Goal: Task Accomplishment & Management: Manage account settings

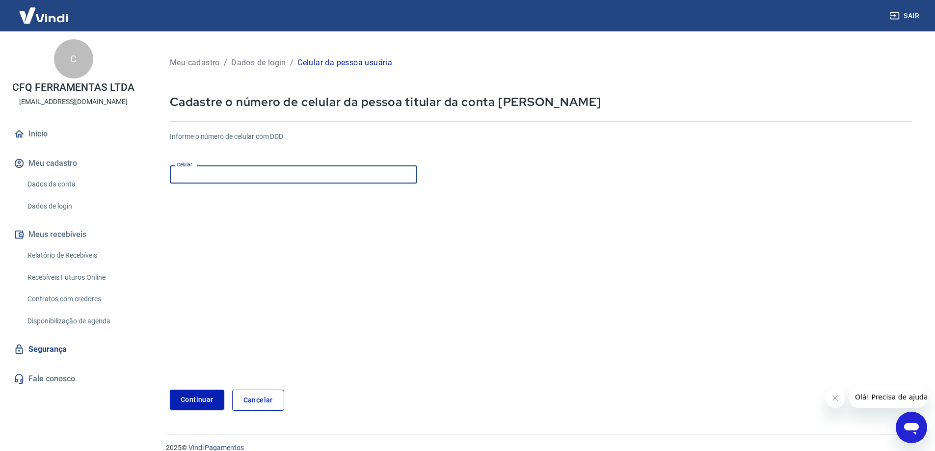
click at [224, 170] on input "Celular" at bounding box center [293, 174] width 247 height 18
type input "[PHONE_NUMBER]"
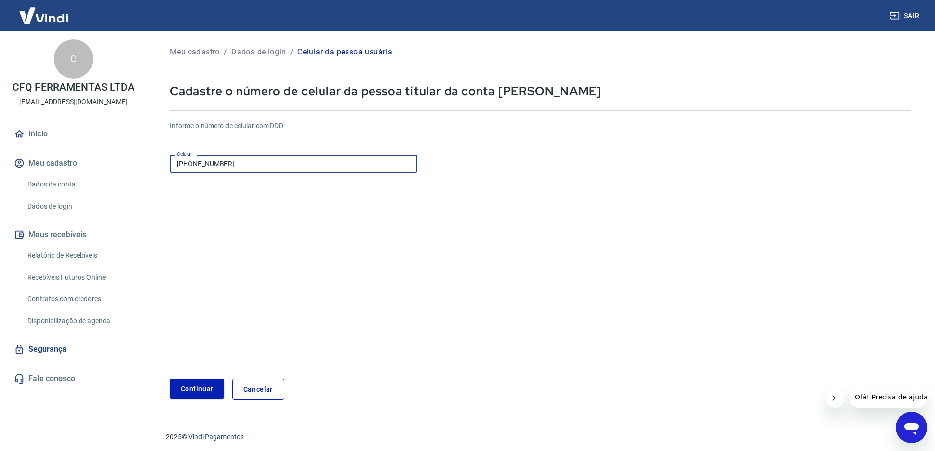
scroll to position [14, 0]
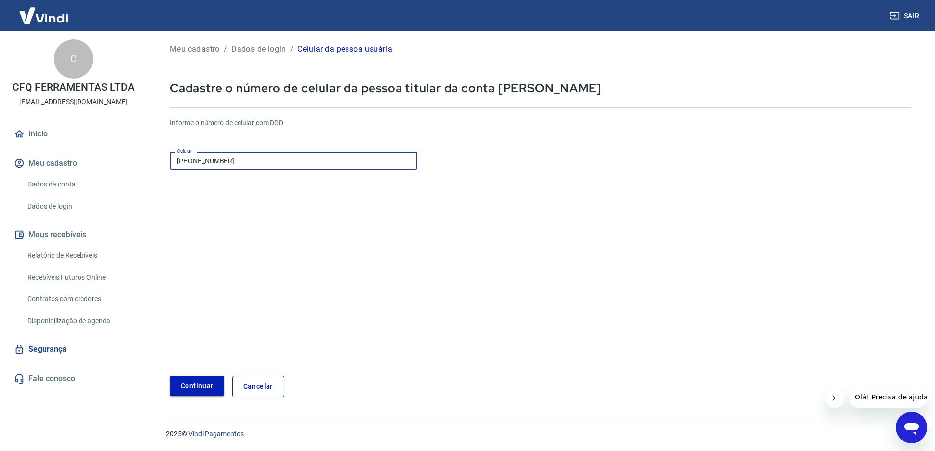
click at [199, 386] on button "Continuar" at bounding box center [197, 386] width 54 height 20
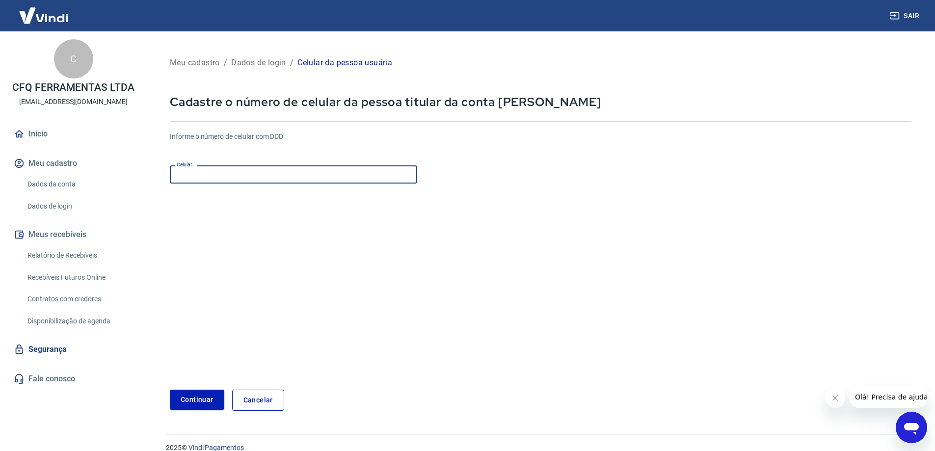
click at [181, 172] on input "Celular" at bounding box center [293, 174] width 247 height 18
type input "[PHONE_NUMBER]"
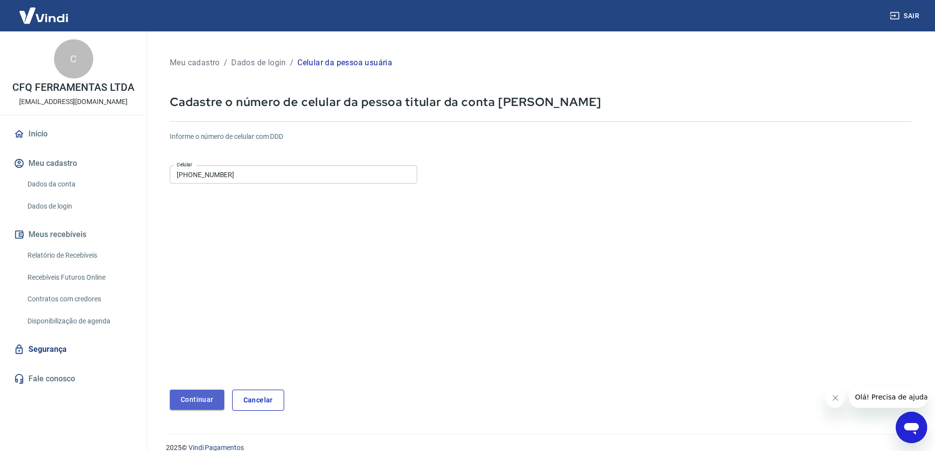
click at [192, 394] on button "Continuar" at bounding box center [197, 400] width 54 height 20
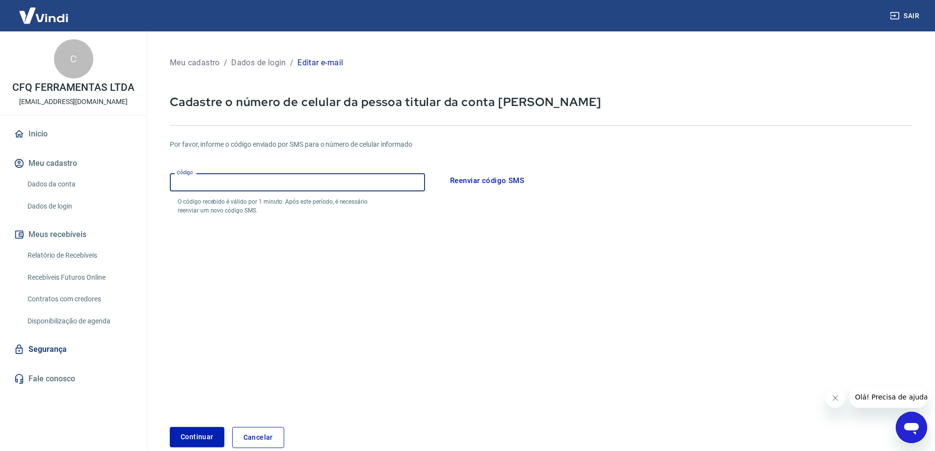
click at [210, 183] on input "Código" at bounding box center [297, 182] width 255 height 18
click at [213, 180] on input "Código" at bounding box center [297, 182] width 255 height 18
type input "537465"
click at [170, 427] on button "Continuar" at bounding box center [197, 437] width 54 height 20
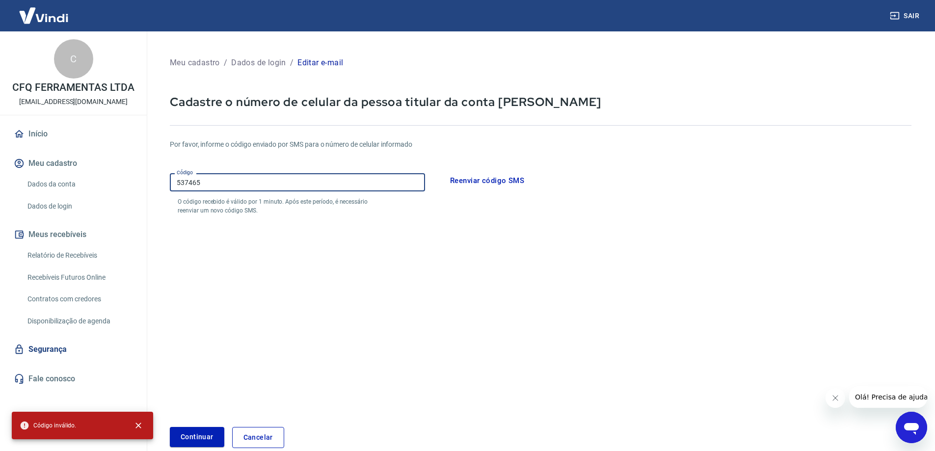
click at [465, 180] on button "Reenviar código SMS" at bounding box center [487, 180] width 85 height 21
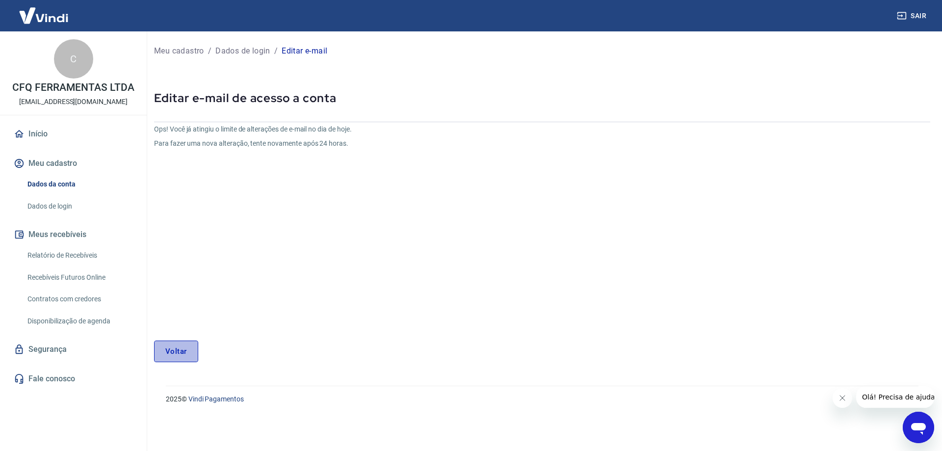
click at [169, 349] on link "Voltar" at bounding box center [176, 352] width 44 height 22
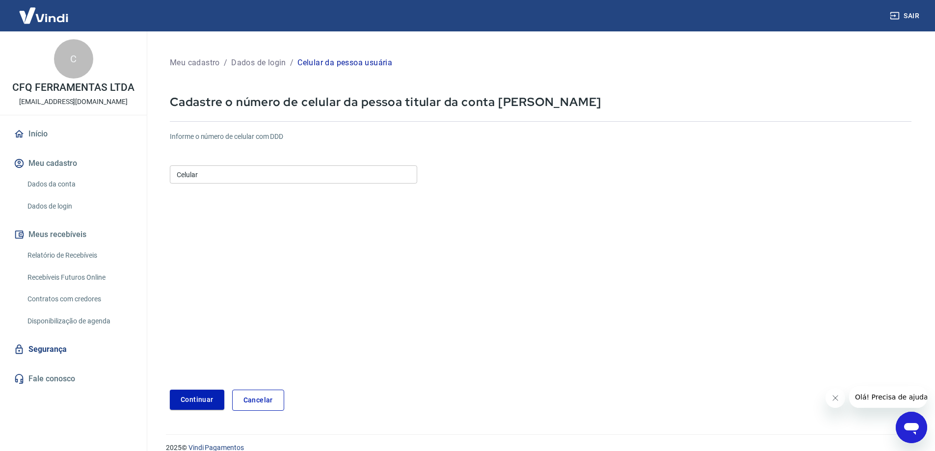
click at [201, 172] on input "Celular" at bounding box center [293, 174] width 247 height 18
type input "(42) 98809-7934"
click at [197, 403] on button "Continuar" at bounding box center [197, 400] width 54 height 20
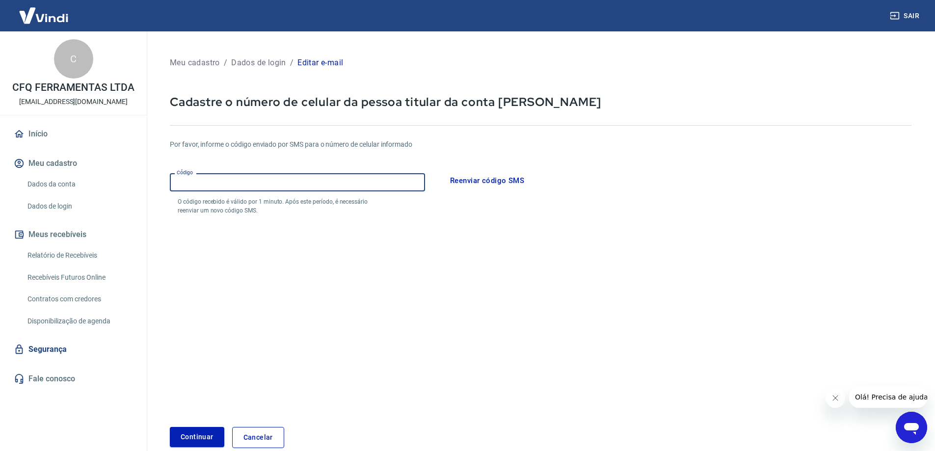
click at [189, 182] on input "Código" at bounding box center [297, 182] width 255 height 18
type input "088959"
click at [170, 427] on button "Continuar" at bounding box center [197, 437] width 54 height 20
